Goal: Find specific page/section: Find specific page/section

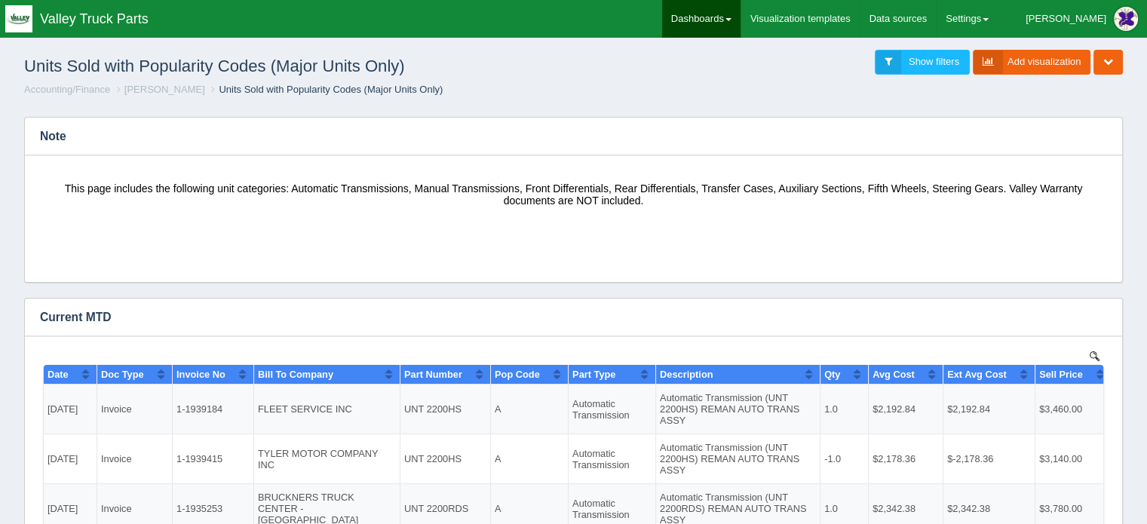
click at [740, 10] on link "Dashboards" at bounding box center [701, 19] width 78 height 38
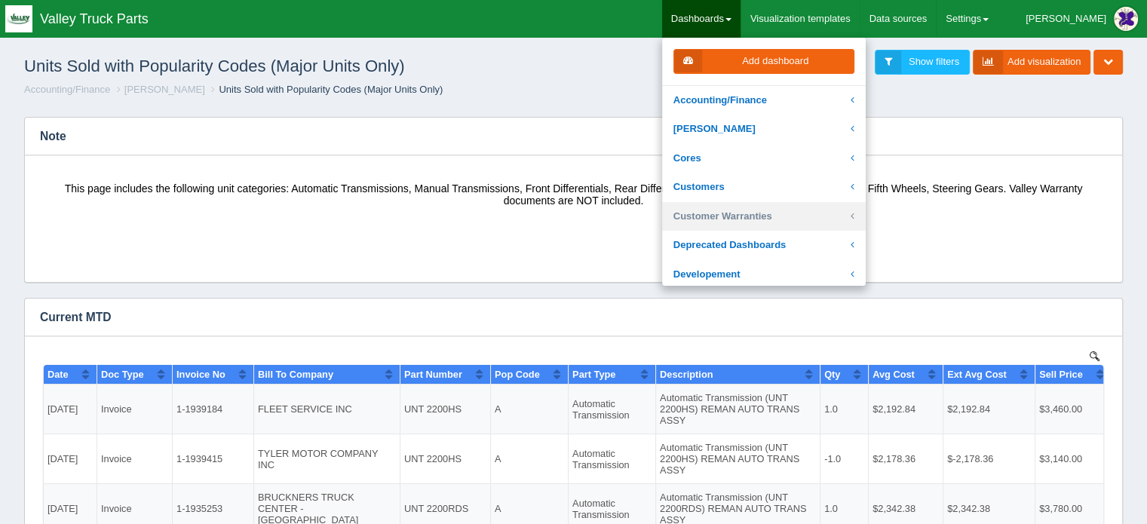
click at [776, 210] on link "Customer Warranties" at bounding box center [764, 216] width 204 height 29
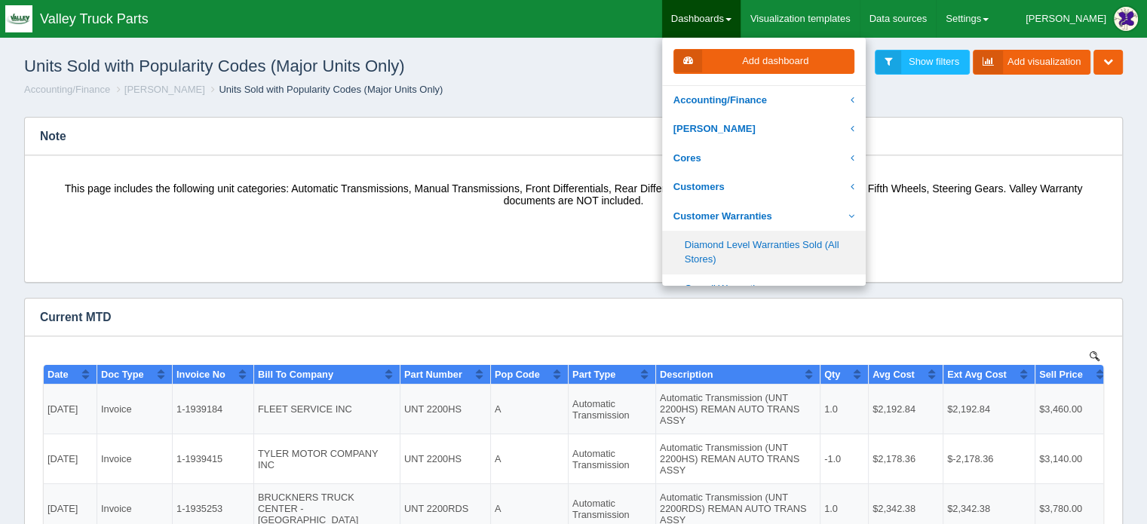
click at [753, 246] on link "Diamond Level Warranties Sold (All Stores)" at bounding box center [764, 252] width 204 height 43
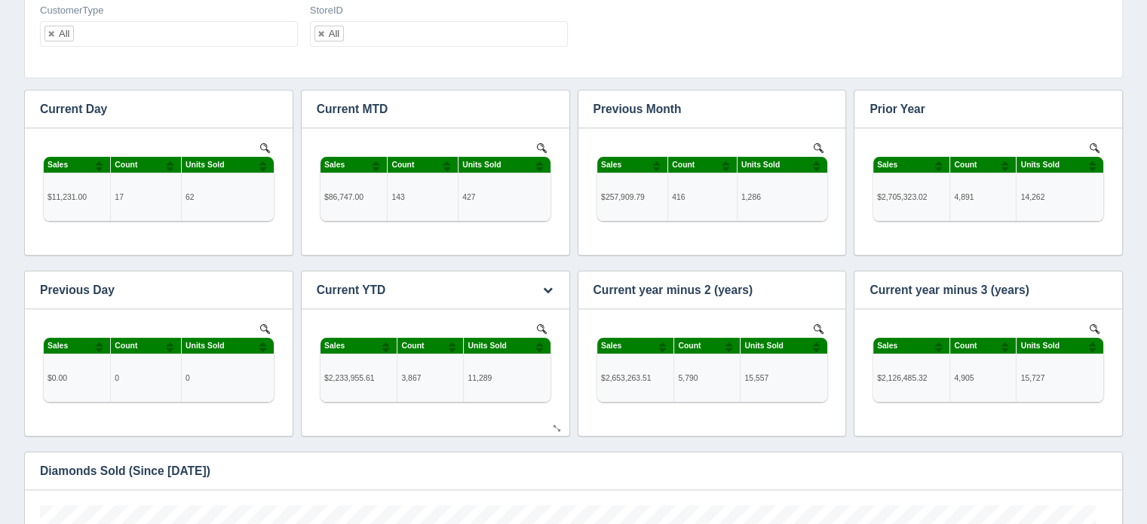
scroll to position [75, 0]
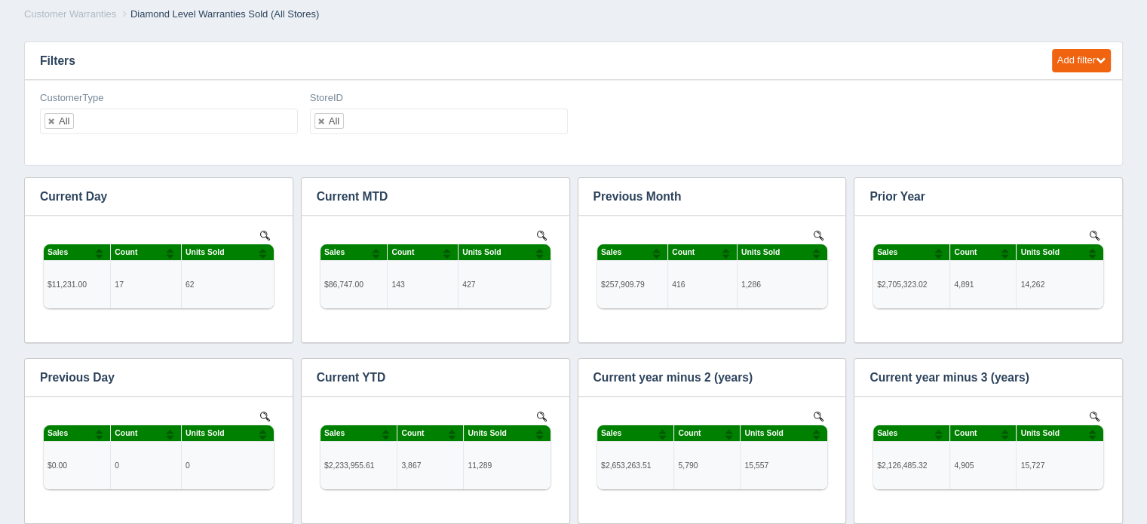
click at [184, 54] on h3 "Filters" at bounding box center [531, 61] width 1012 height 38
